Goal: Task Accomplishment & Management: Manage account settings

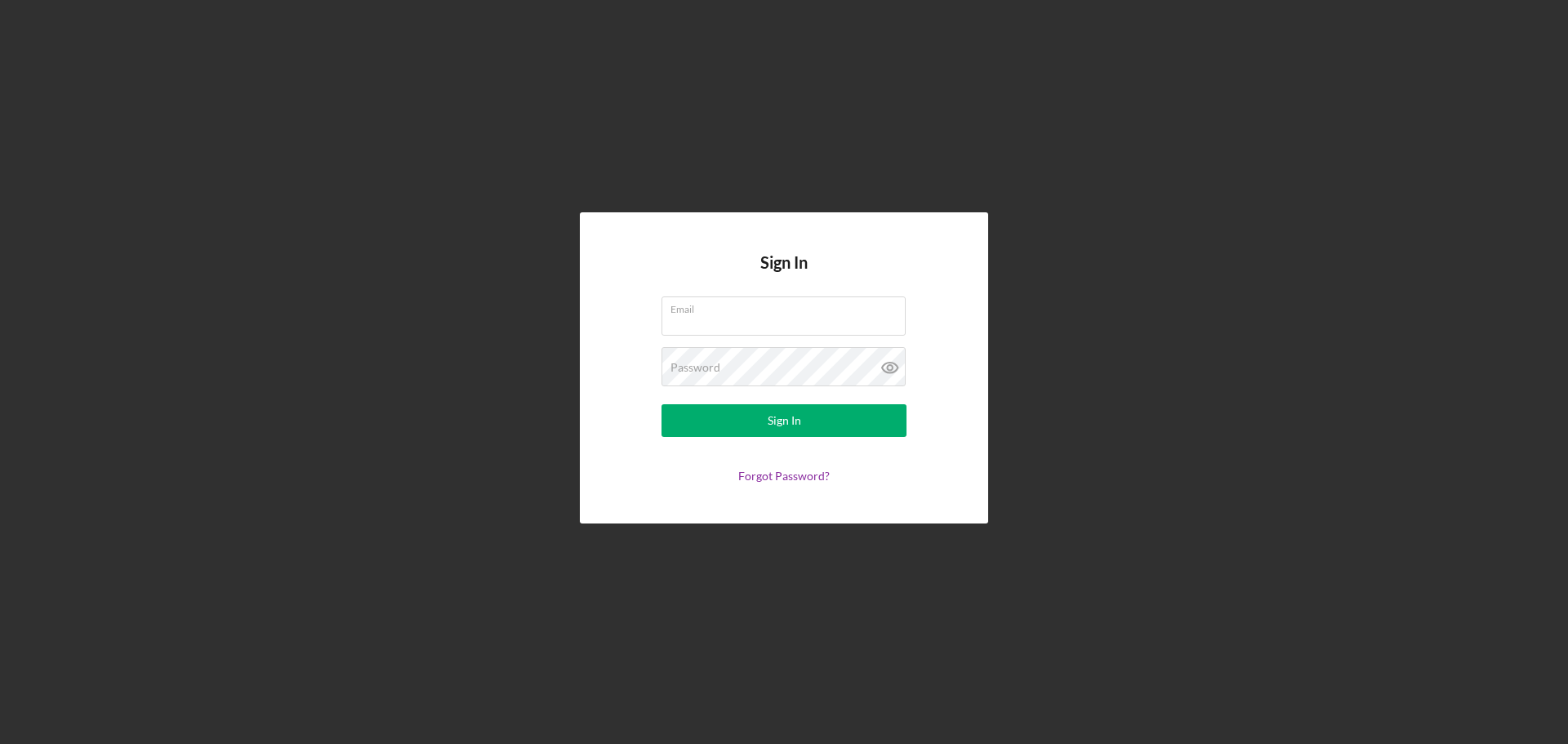
type input "[EMAIL_ADDRESS][DOMAIN_NAME]"
click at [704, 404] on form "Email [EMAIL_ADDRESS][DOMAIN_NAME] Password Sign In Forgot Password?" at bounding box center [783, 390] width 327 height 186
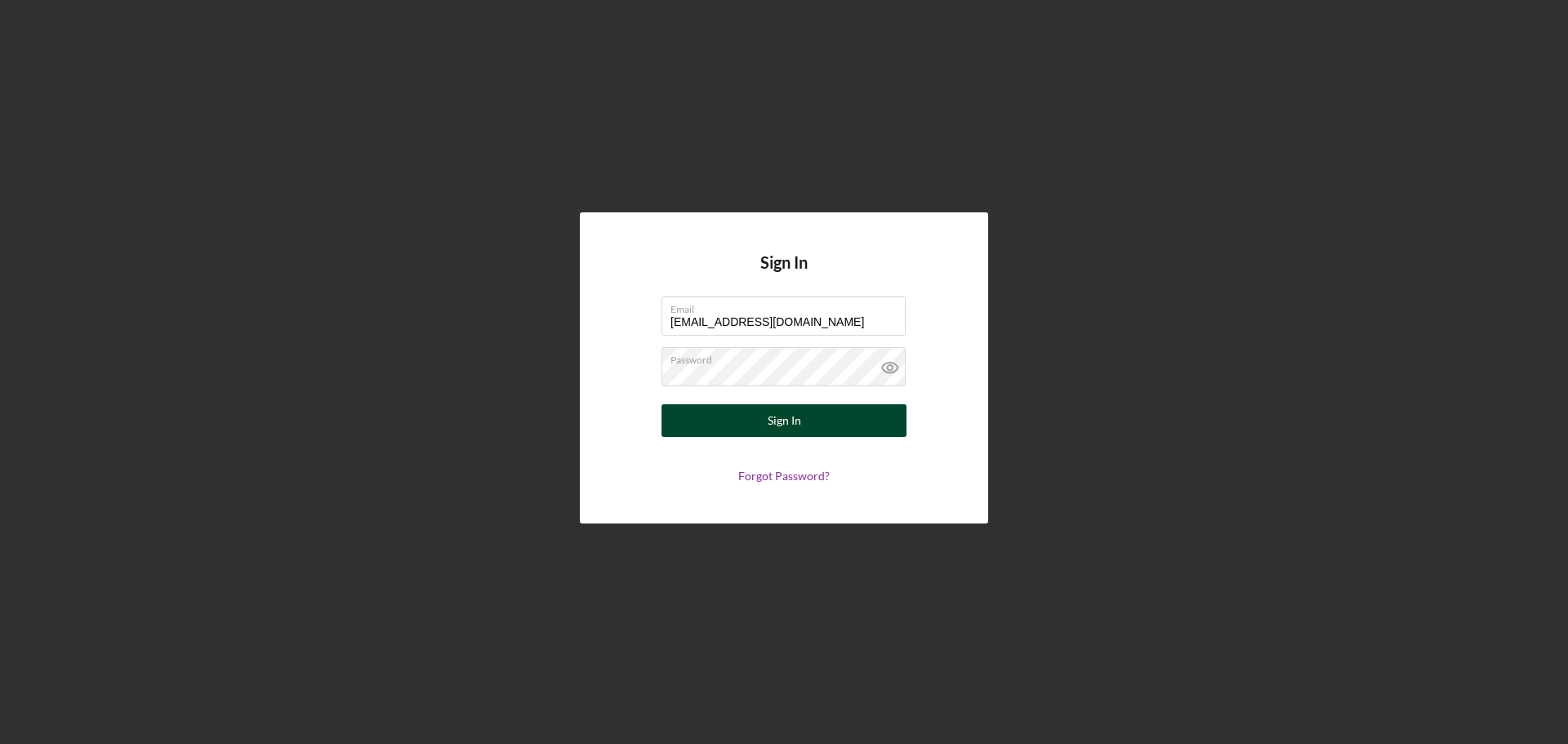
click at [711, 422] on button "Sign In" at bounding box center [784, 420] width 245 height 33
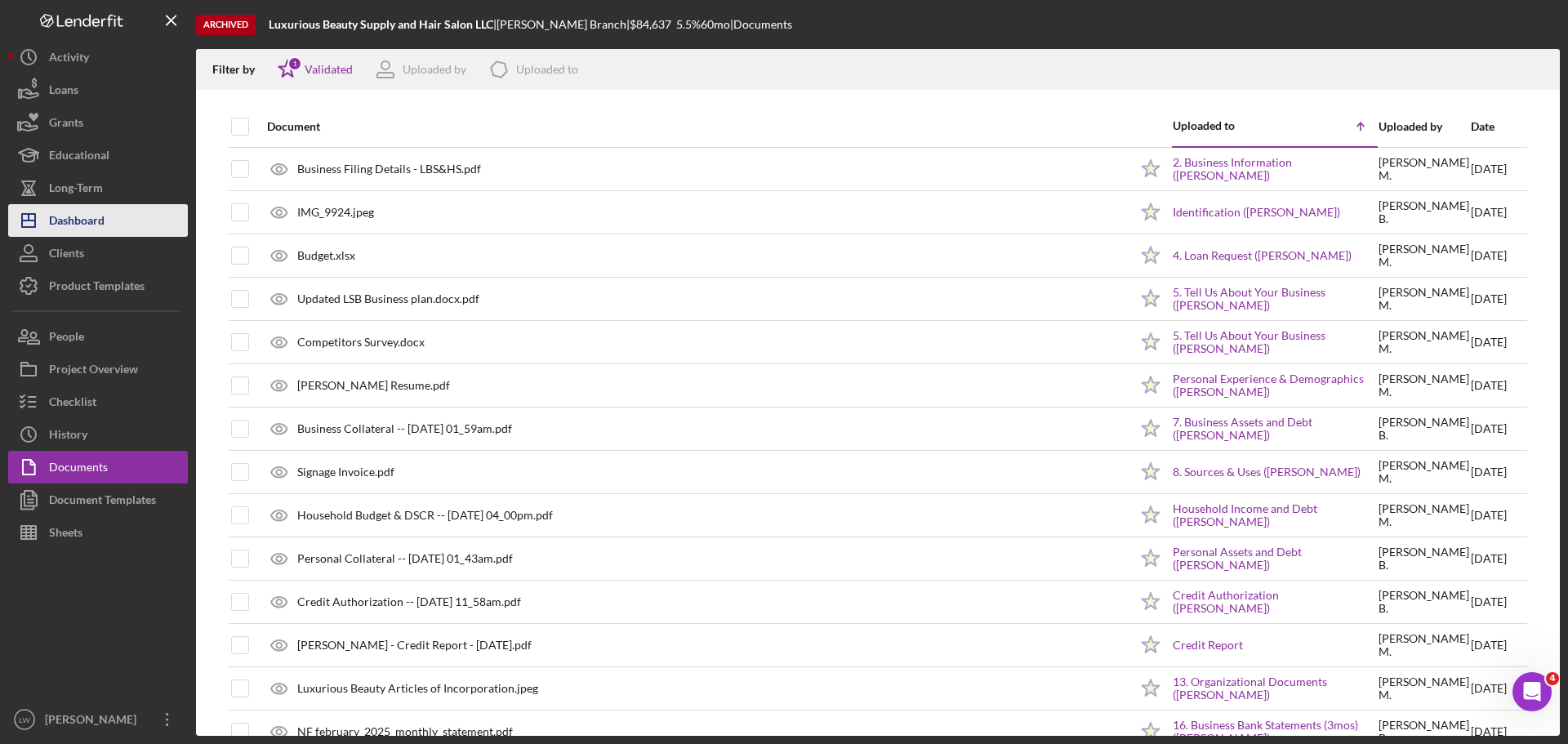
drag, startPoint x: 711, startPoint y: 423, endPoint x: 74, endPoint y: 207, distance: 672.6
click at [74, 207] on div "Dashboard" at bounding box center [76, 222] width 56 height 37
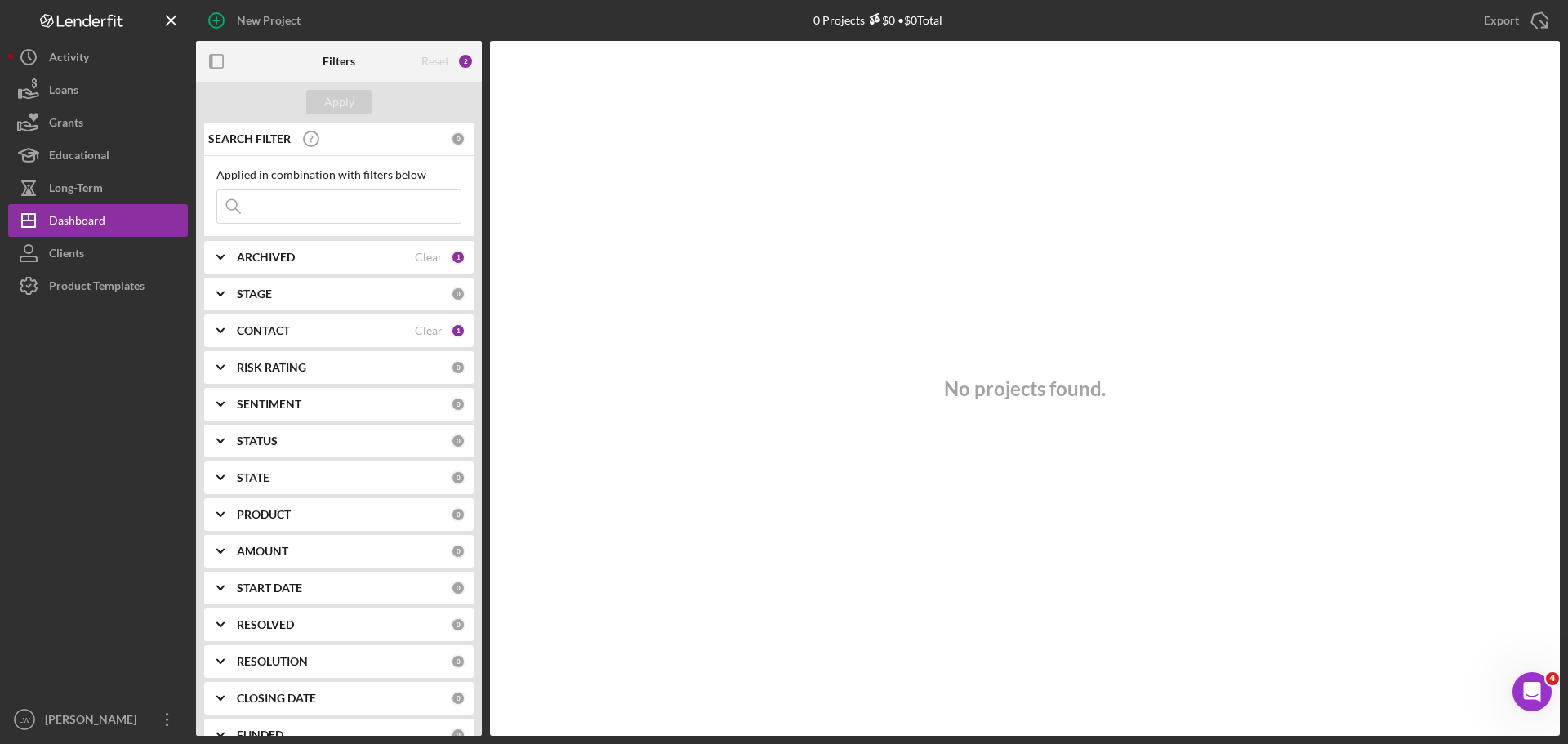
click at [279, 320] on div "CONTACT Clear 1" at bounding box center [351, 330] width 228 height 33
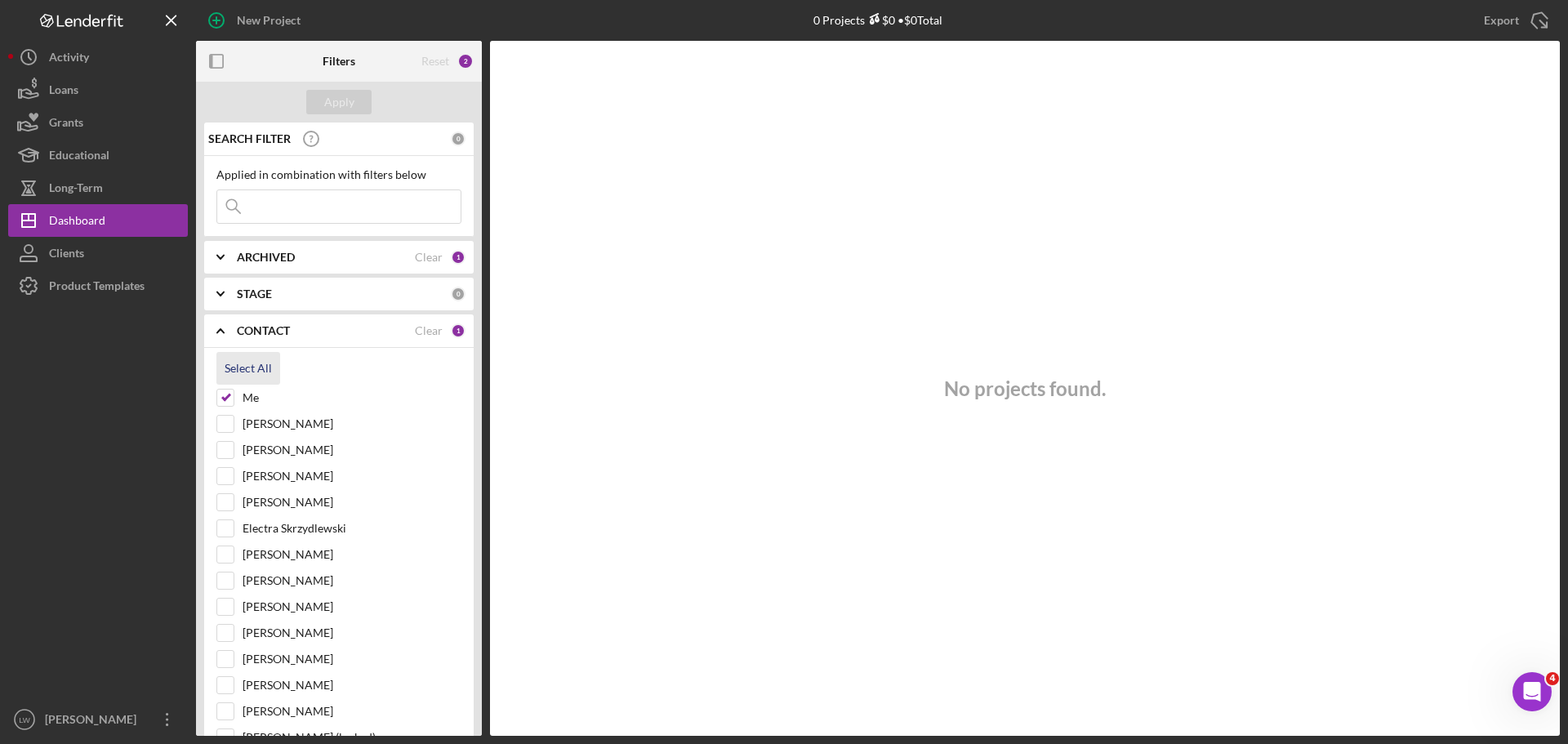
click at [267, 366] on div "Select All" at bounding box center [248, 368] width 48 height 33
checkbox input "true"
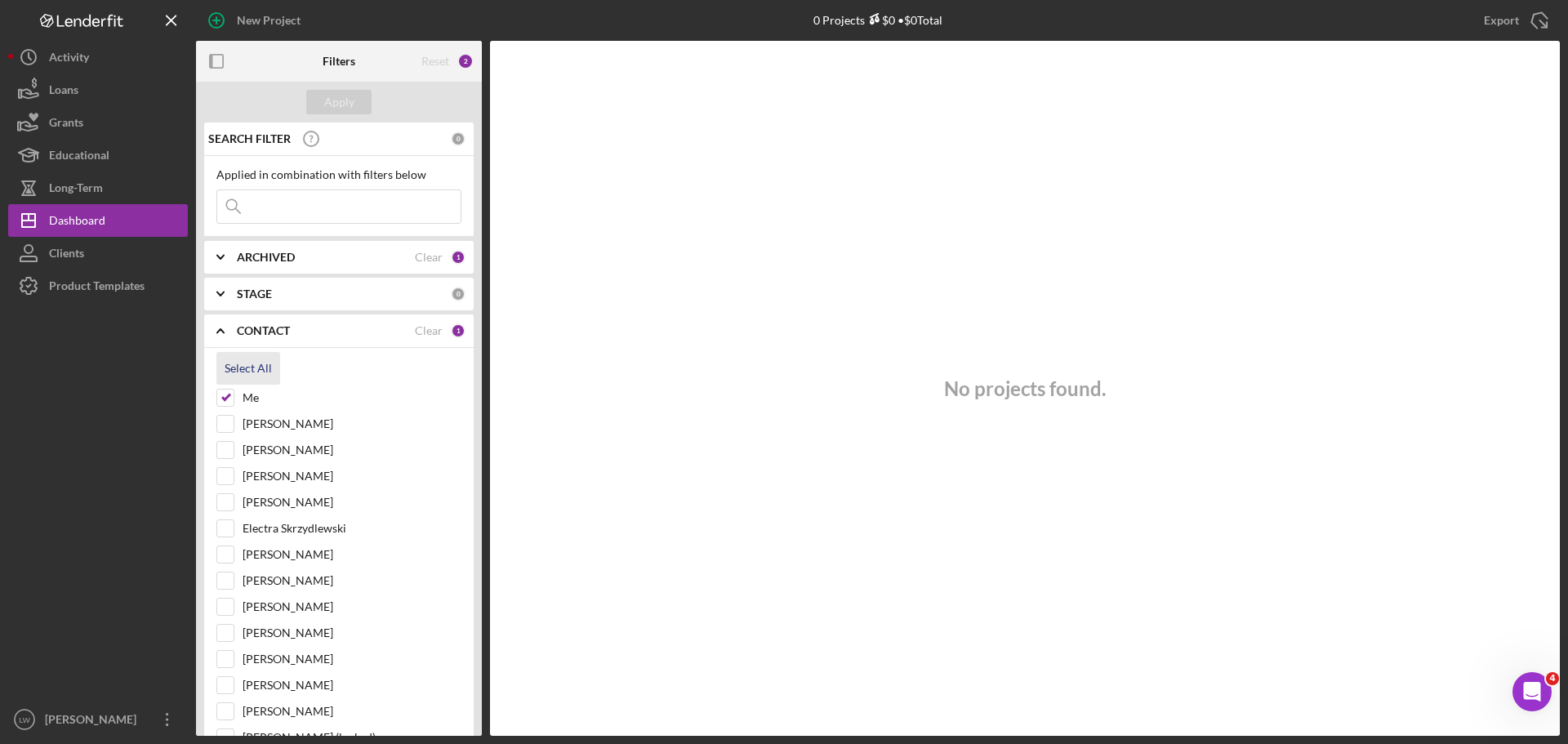
checkbox input "true"
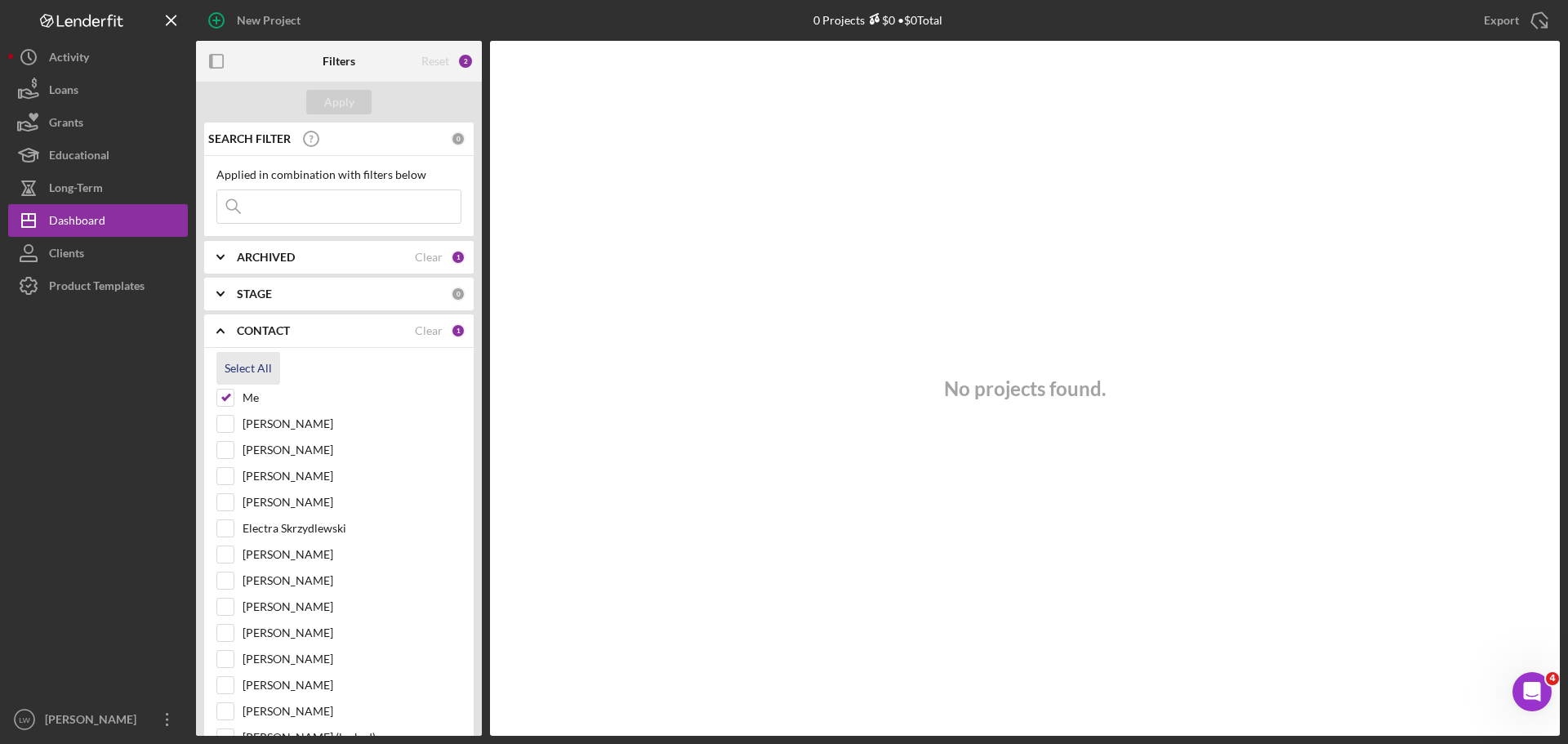
checkbox input "true"
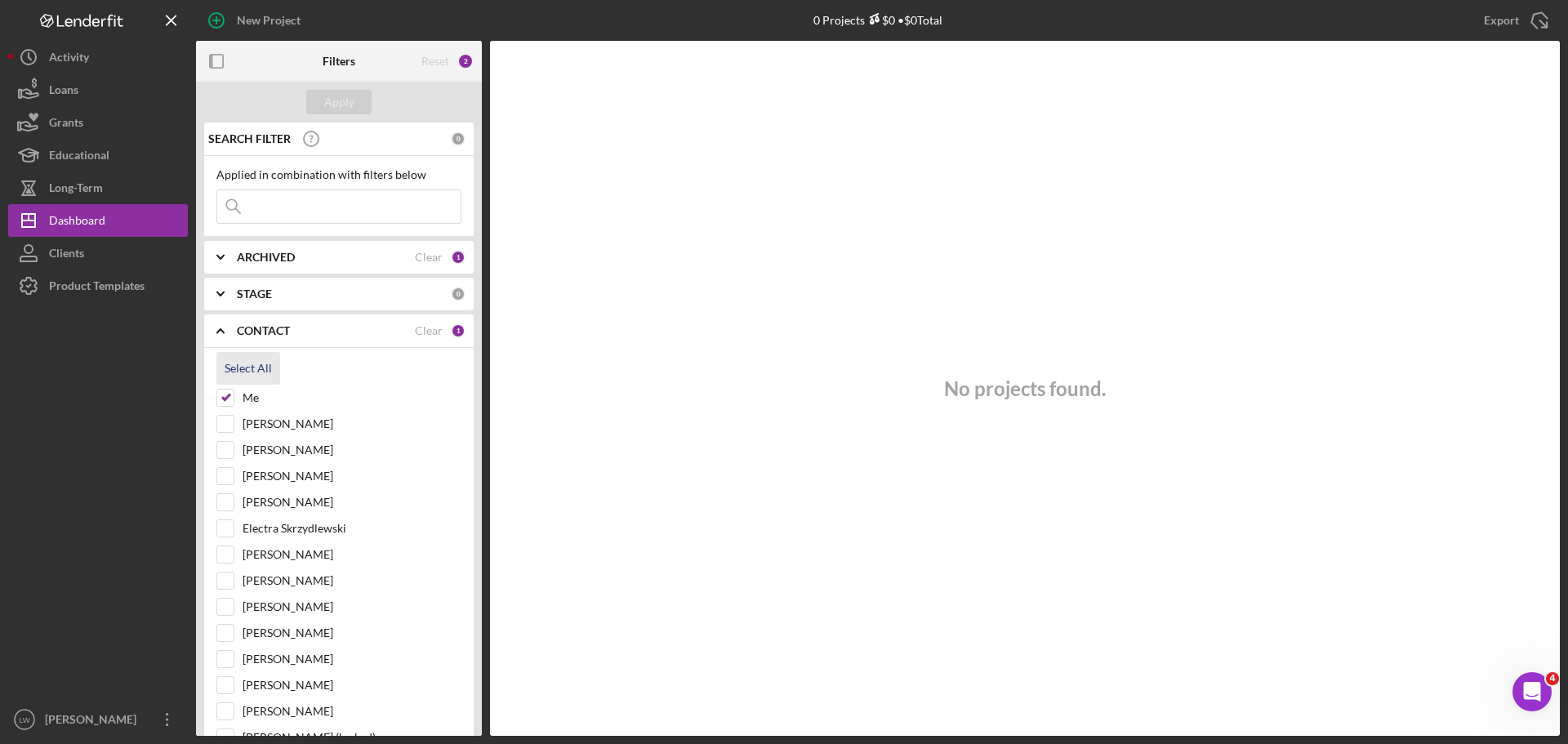
checkbox input "true"
click at [341, 99] on div "Apply" at bounding box center [339, 102] width 30 height 25
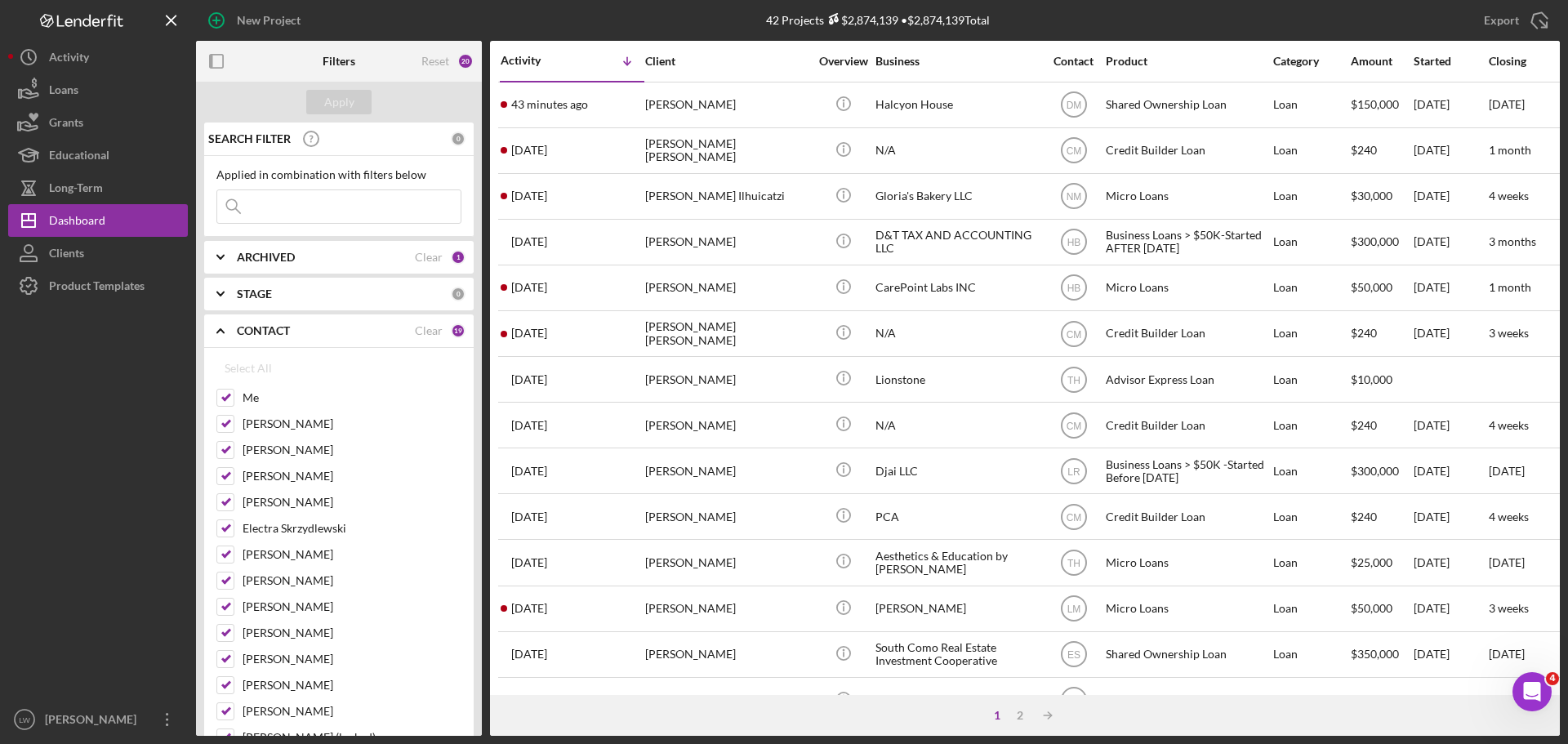
click at [329, 205] on input at bounding box center [338, 206] width 243 height 33
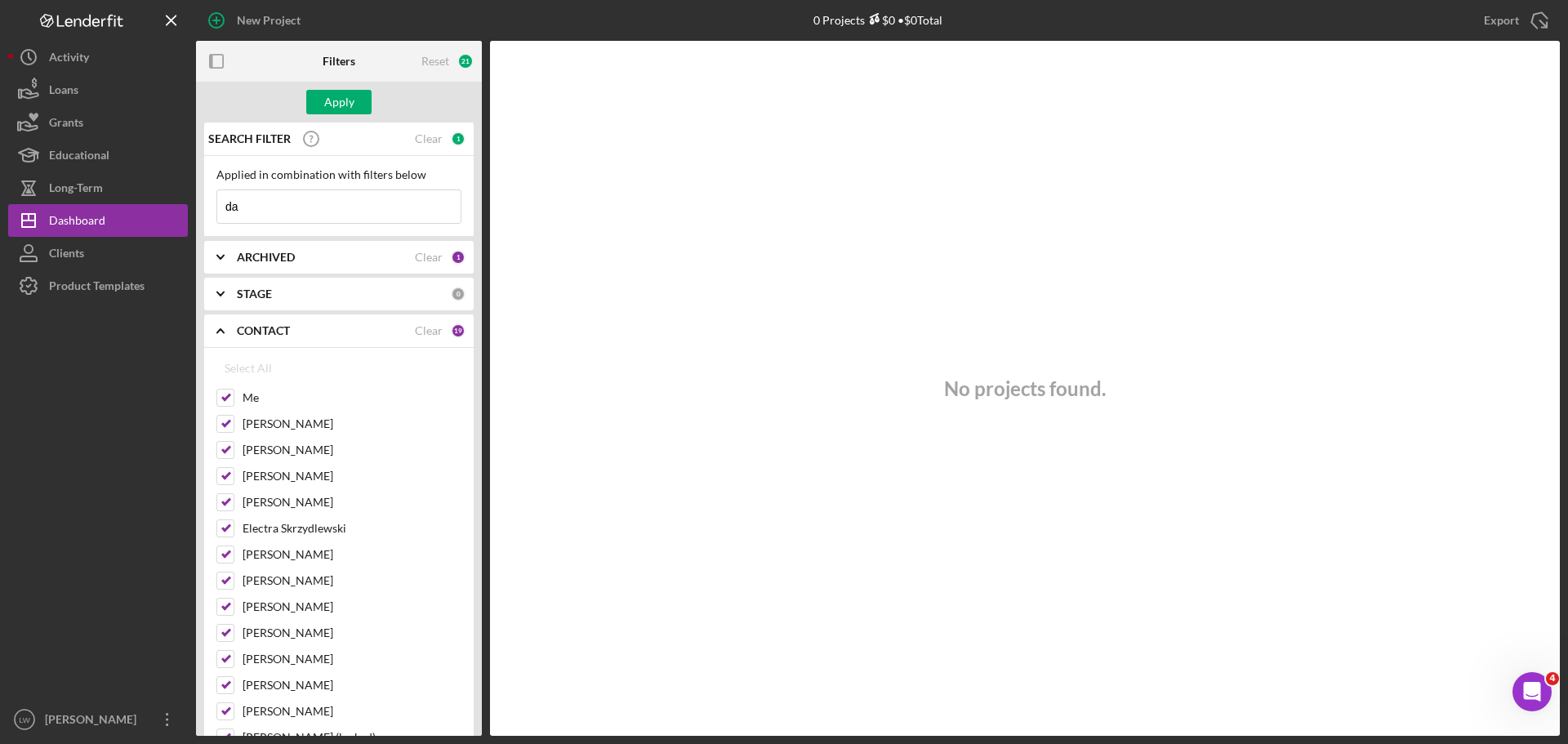
type input "d"
drag, startPoint x: 324, startPoint y: 200, endPoint x: 20, endPoint y: 190, distance: 304.2
click at [20, 190] on div "New Project 0 Projects $0 • $0 Total Export Icon/Export Filters Reset 21 Apply …" at bounding box center [784, 367] width 1552 height 735
click at [402, 209] on input "[PERSON_NAME]" at bounding box center [338, 206] width 243 height 33
type input "x"
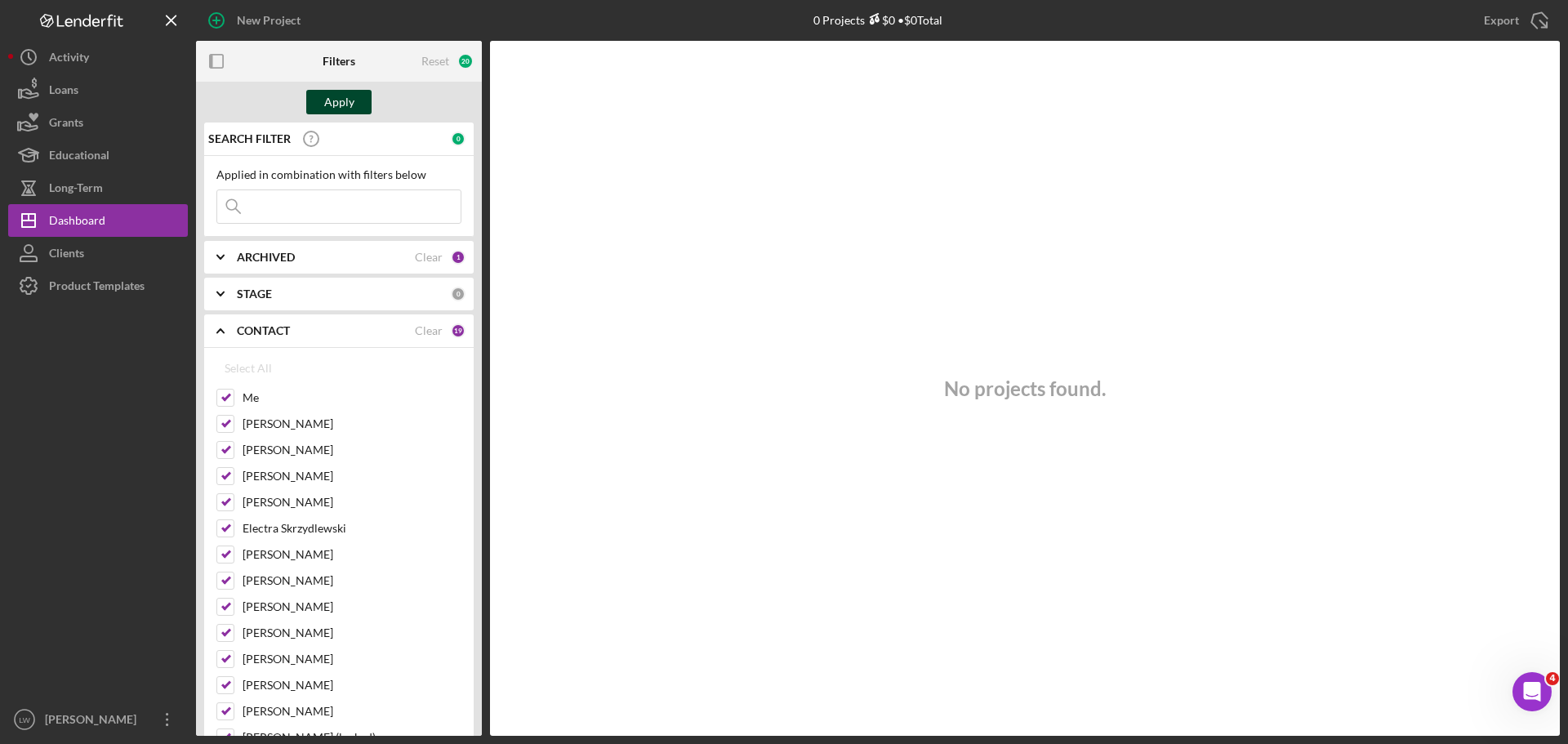
click at [354, 98] on button "Apply" at bounding box center [339, 102] width 65 height 25
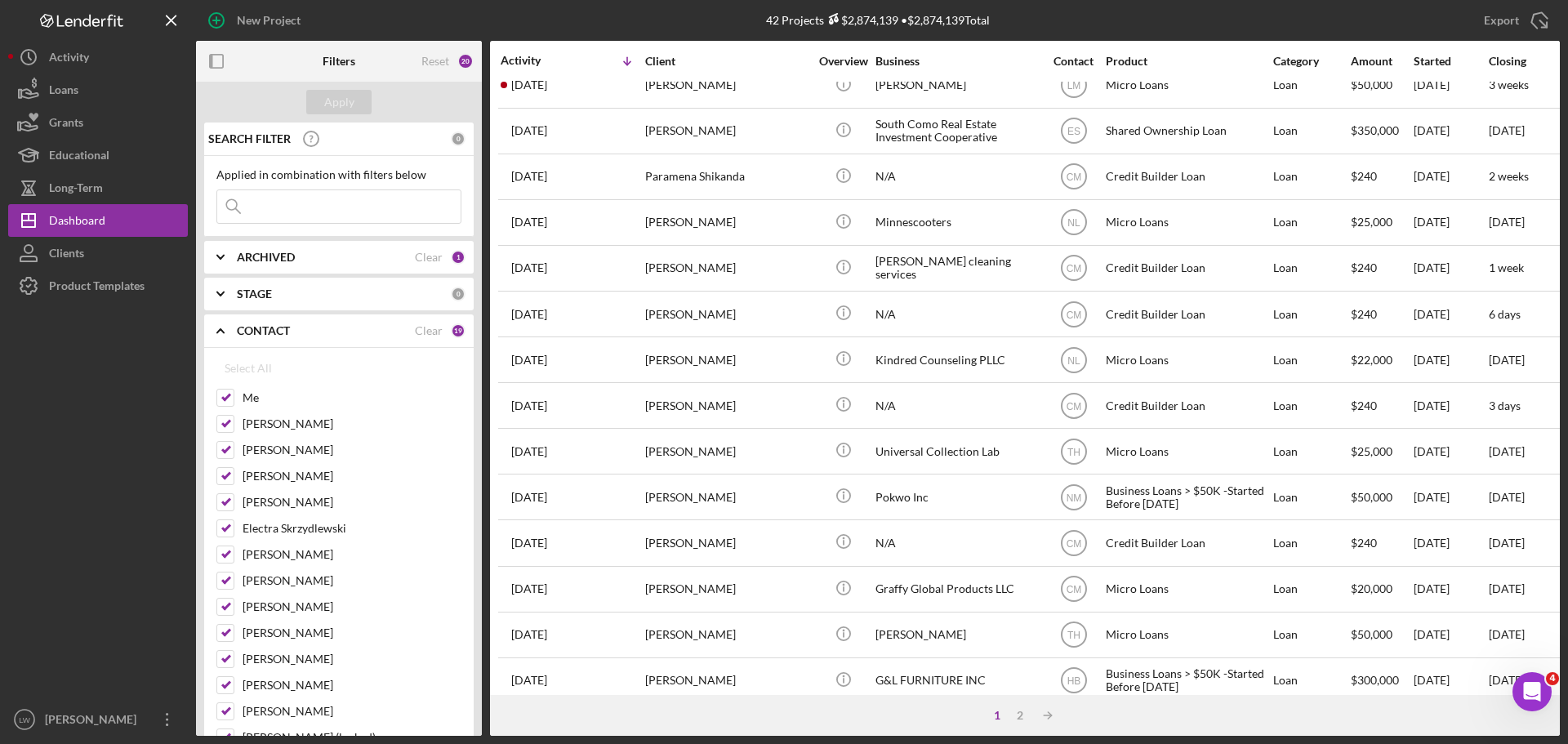
scroll to position [553, 0]
